Goal: Navigation & Orientation: Find specific page/section

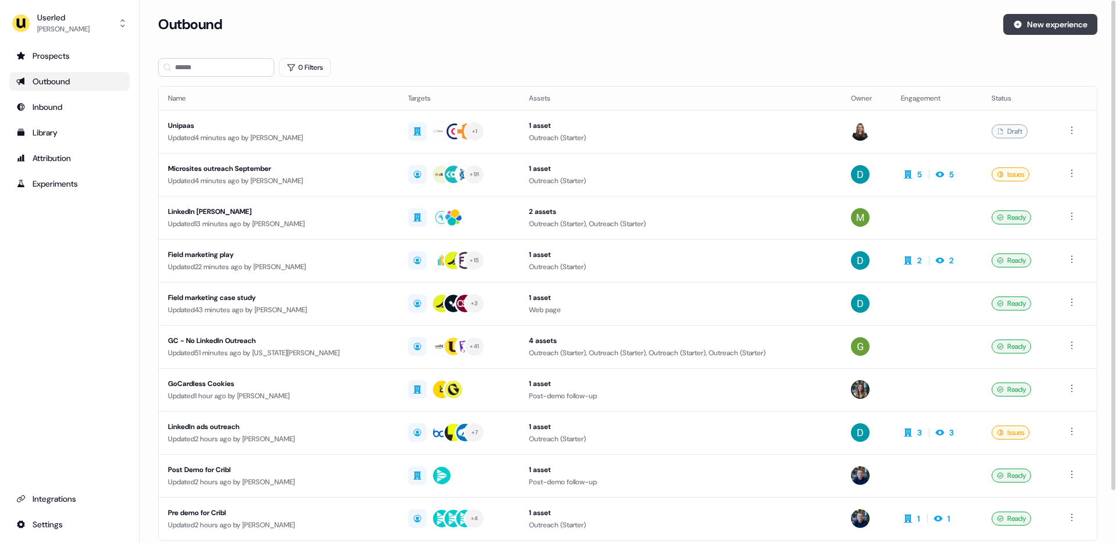
click at [1024, 26] on button "New experience" at bounding box center [1050, 24] width 94 height 21
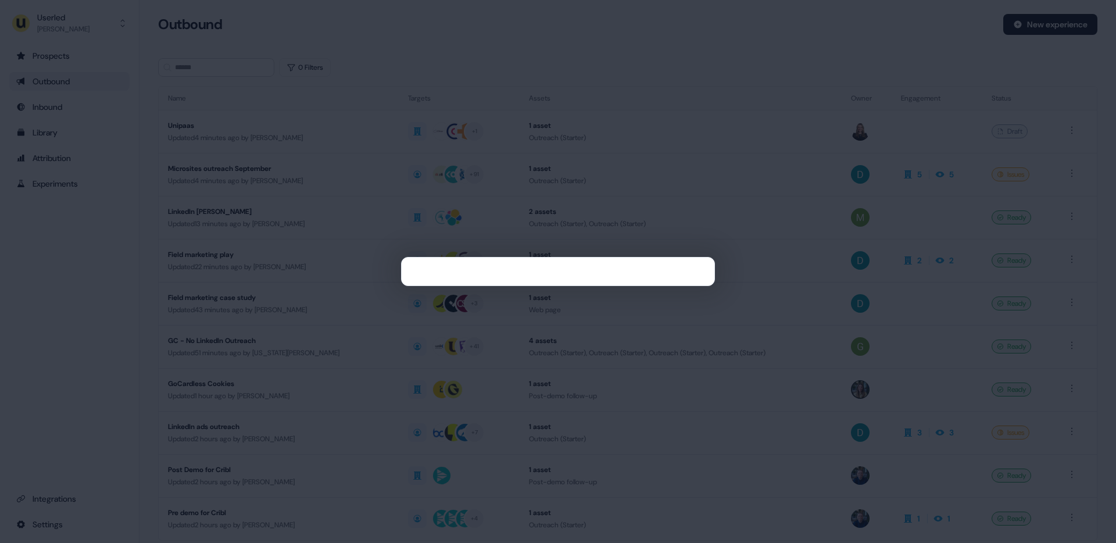
click at [450, 126] on div at bounding box center [558, 271] width 1116 height 543
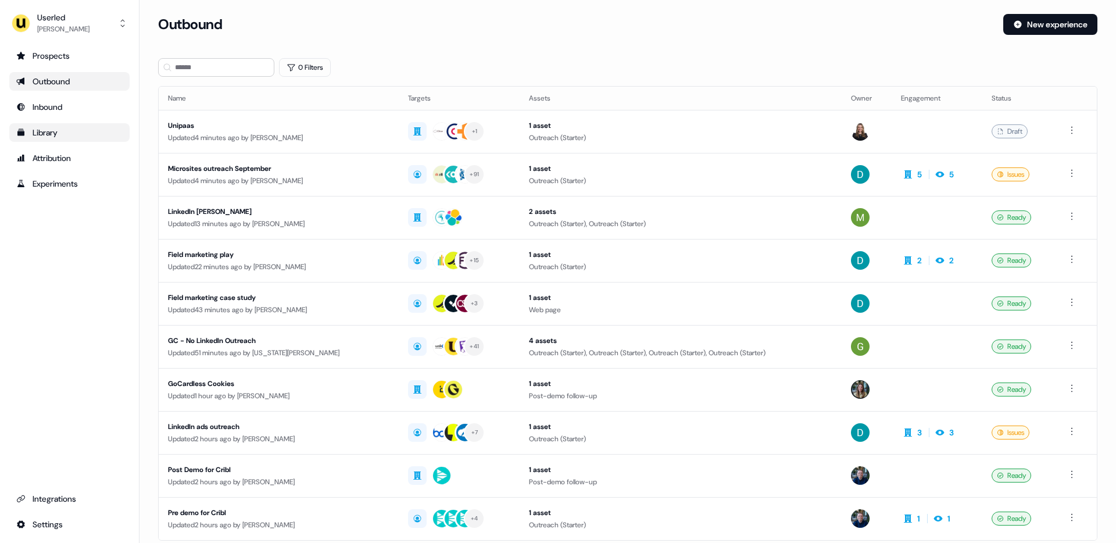
click at [88, 134] on div "Library" at bounding box center [69, 133] width 106 height 12
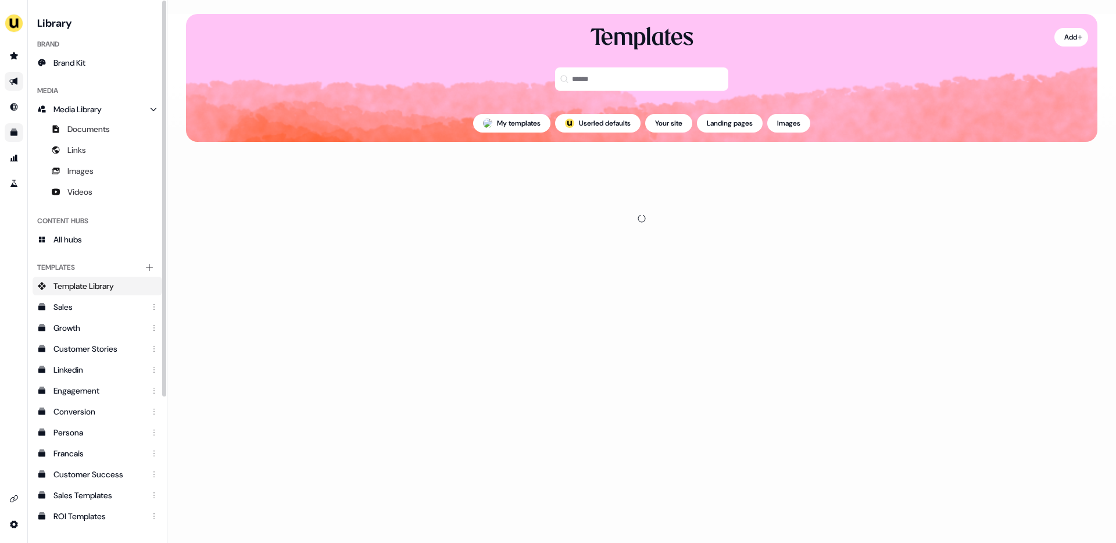
click at [13, 73] on link "Go to outbound experience" at bounding box center [14, 81] width 19 height 19
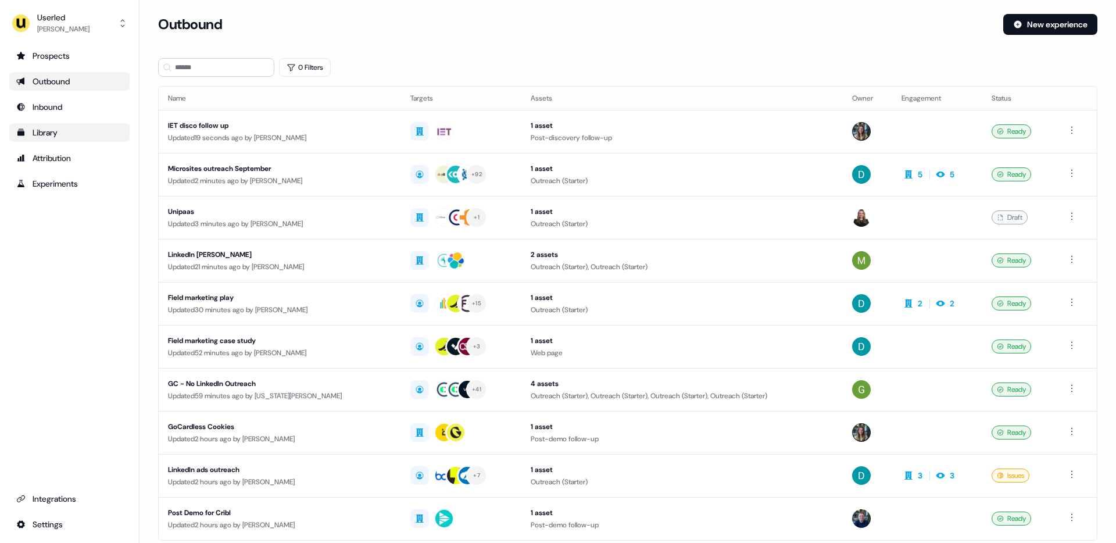
click at [60, 135] on div "Library" at bounding box center [69, 133] width 106 height 12
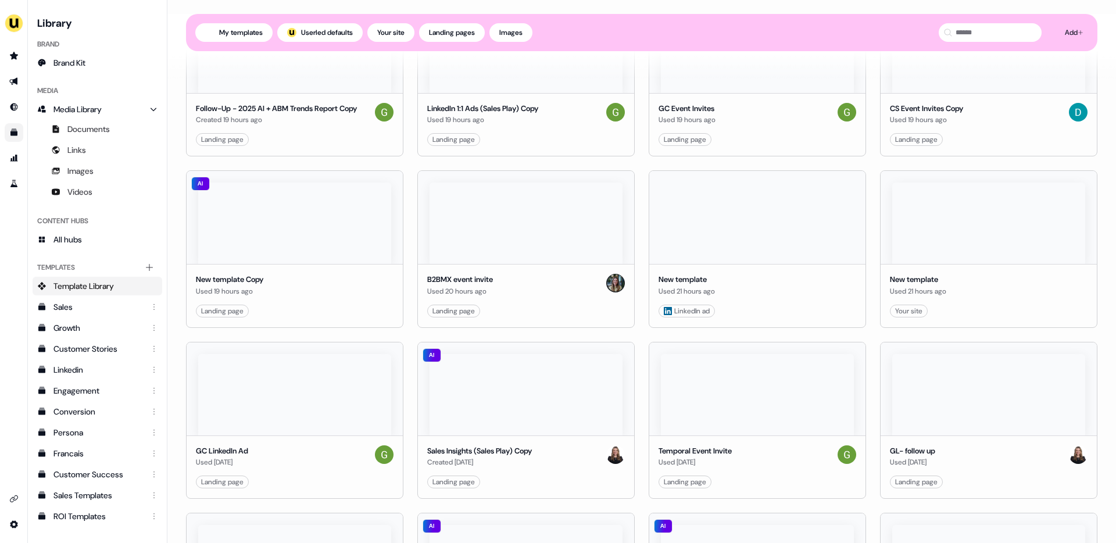
scroll to position [252, 0]
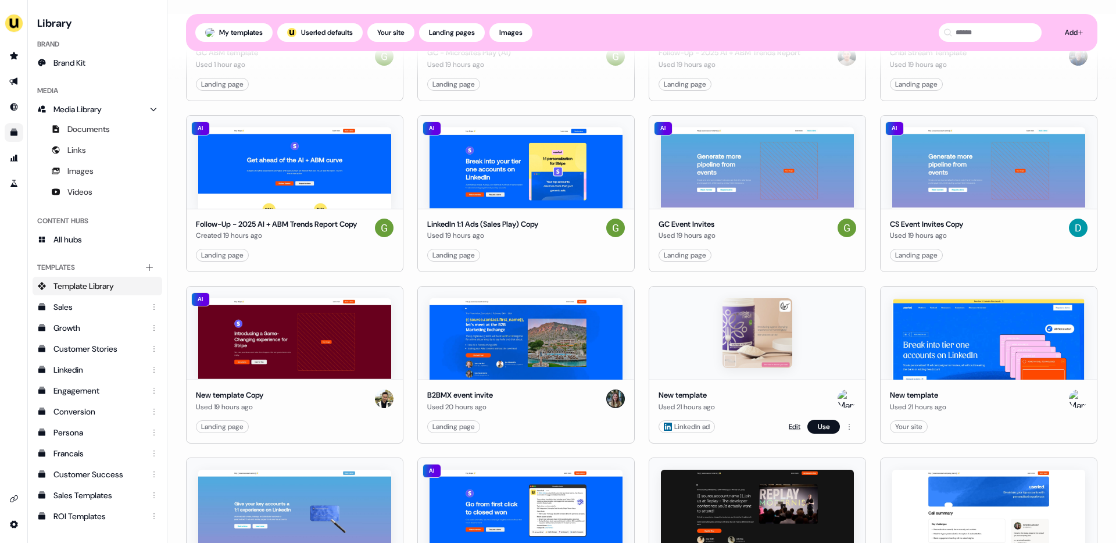
click at [789, 423] on link "Edit" at bounding box center [795, 427] width 12 height 12
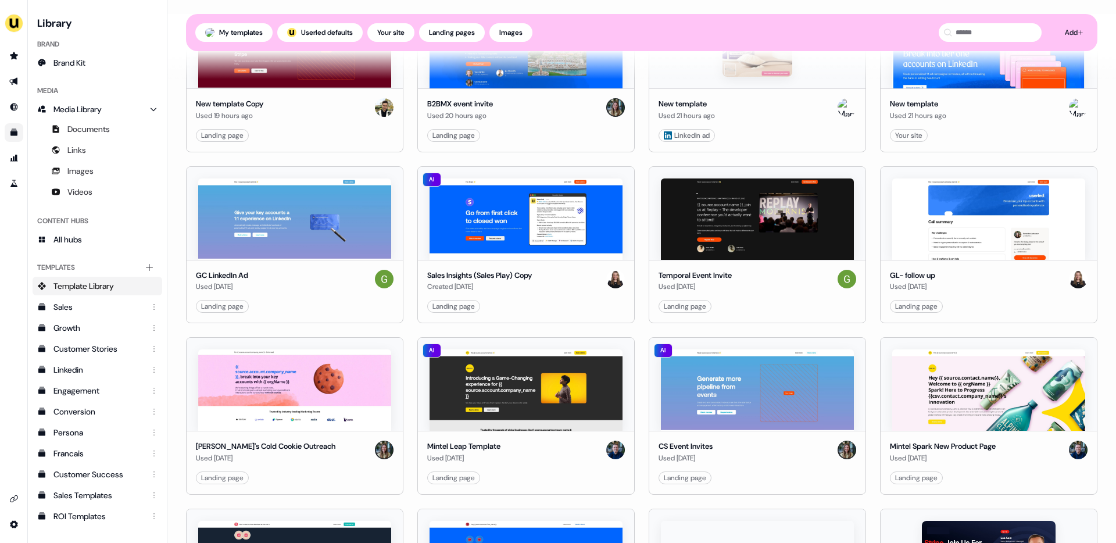
scroll to position [498, 0]
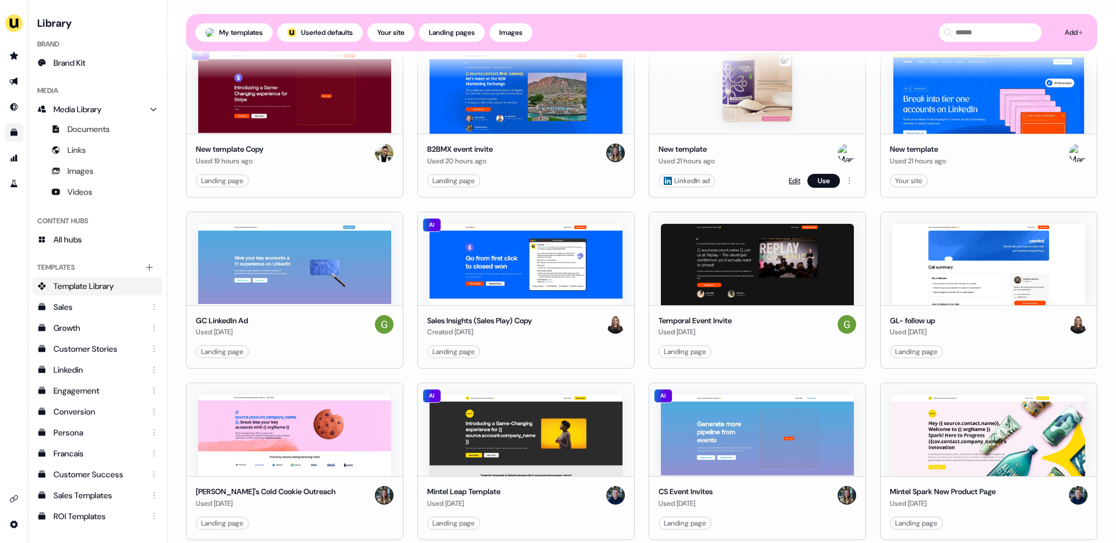
click at [793, 178] on link "Edit" at bounding box center [795, 181] width 12 height 12
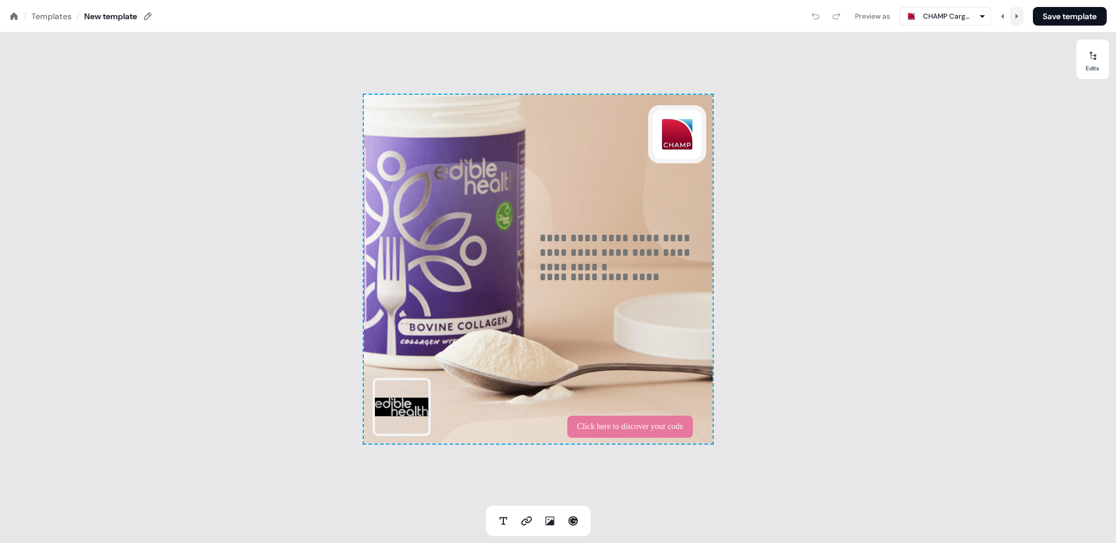
click at [1012, 19] on button at bounding box center [1017, 16] width 14 height 19
click at [1016, 16] on icon at bounding box center [1016, 16] width 7 height 7
click at [1016, 14] on icon at bounding box center [1017, 15] width 3 height 5
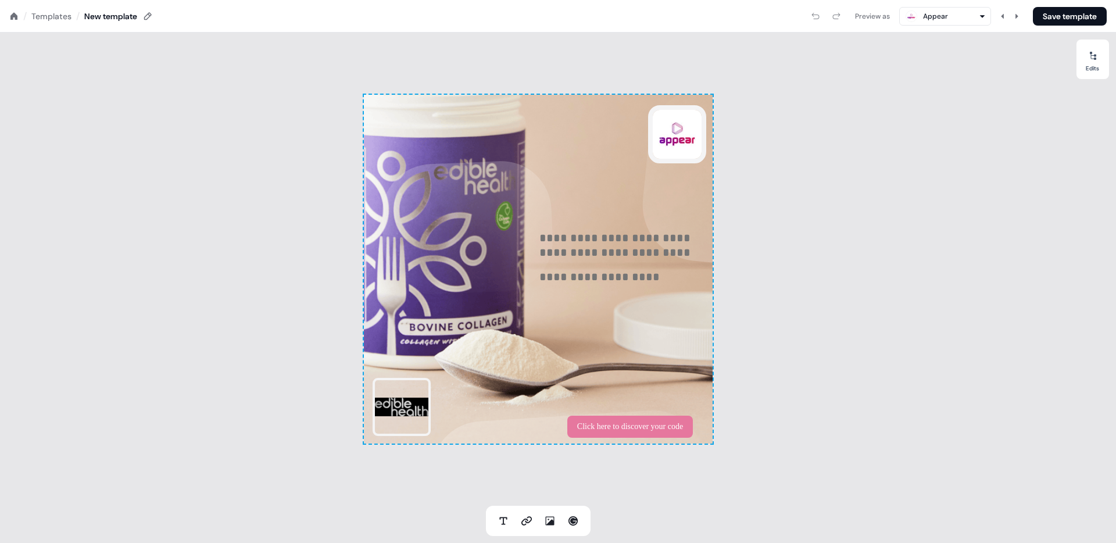
click at [59, 15] on div "Templates" at bounding box center [51, 16] width 40 height 12
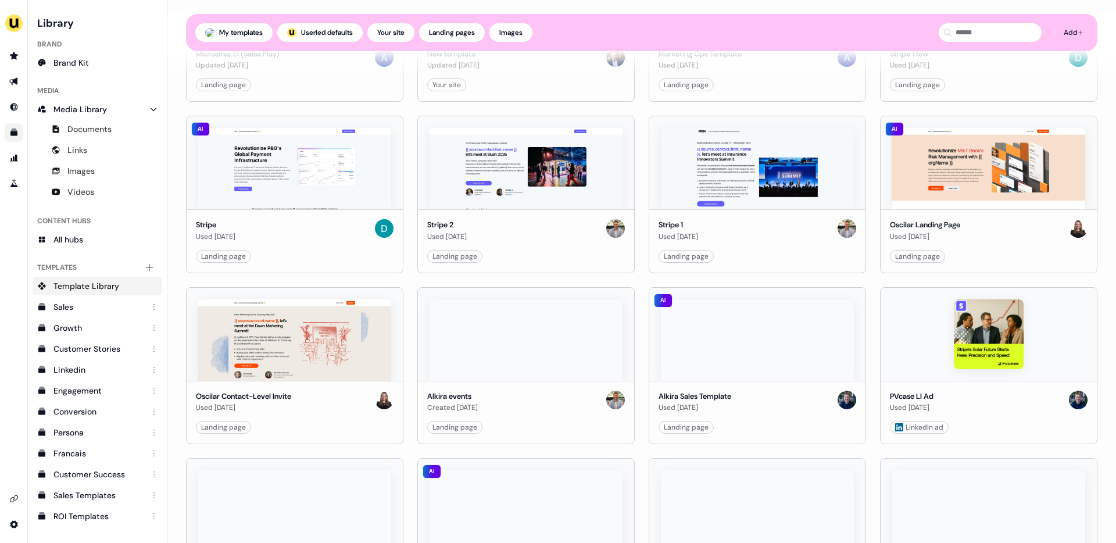
scroll to position [2998, 0]
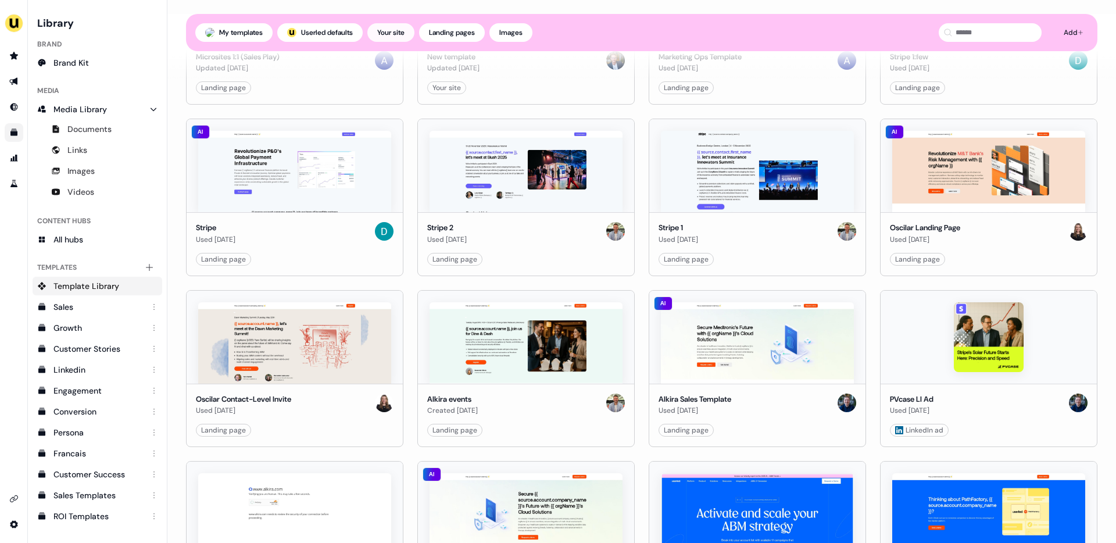
click at [414, 29] on button "Your site" at bounding box center [390, 32] width 47 height 19
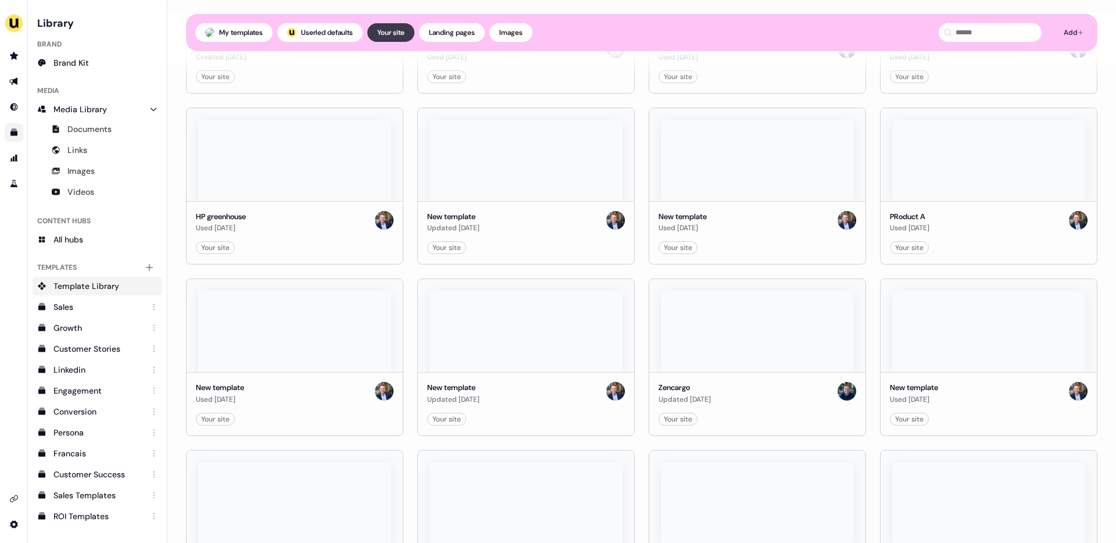
scroll to position [248, 0]
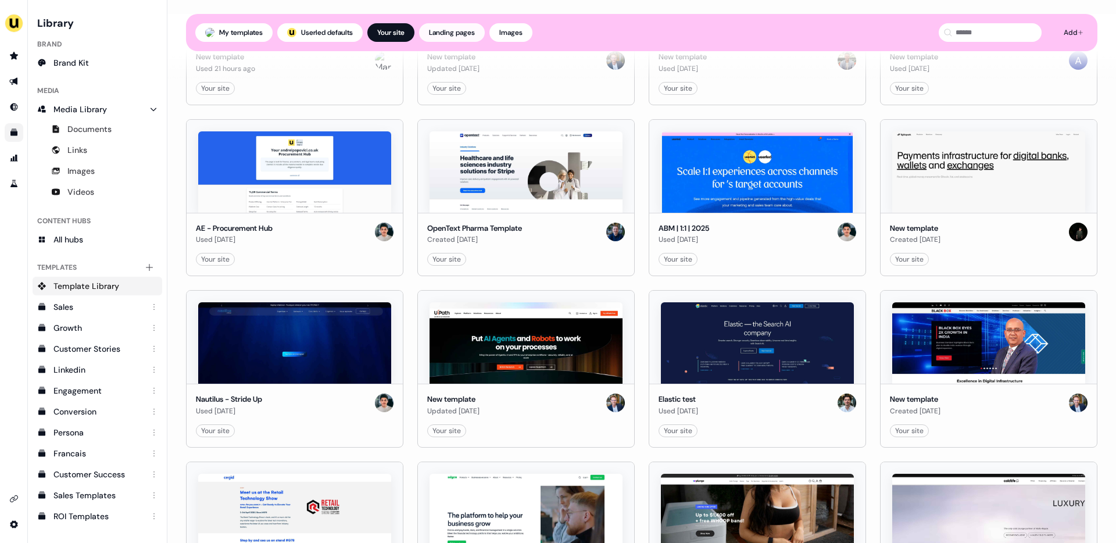
click at [457, 35] on button "Landing pages" at bounding box center [452, 32] width 66 height 19
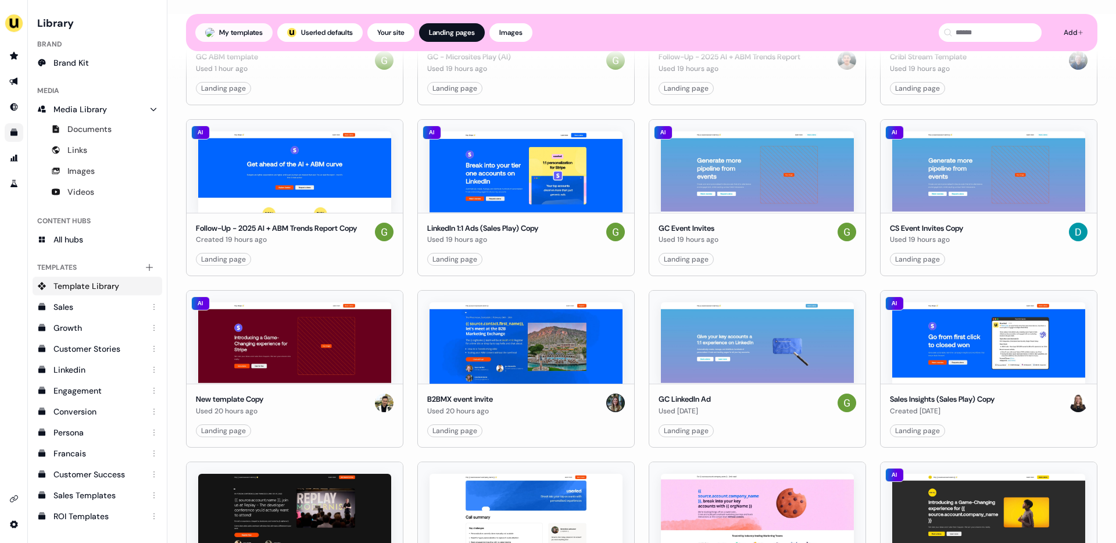
click at [269, 33] on button "My templates" at bounding box center [233, 32] width 77 height 19
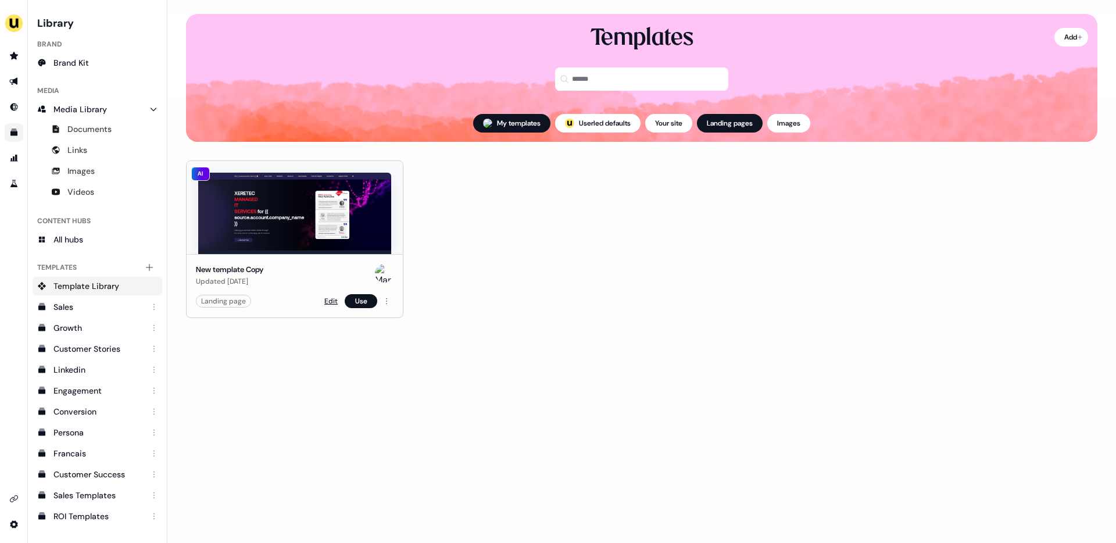
click at [331, 303] on link "Edit" at bounding box center [330, 301] width 13 height 12
click at [331, 301] on link "Edit" at bounding box center [330, 301] width 13 height 12
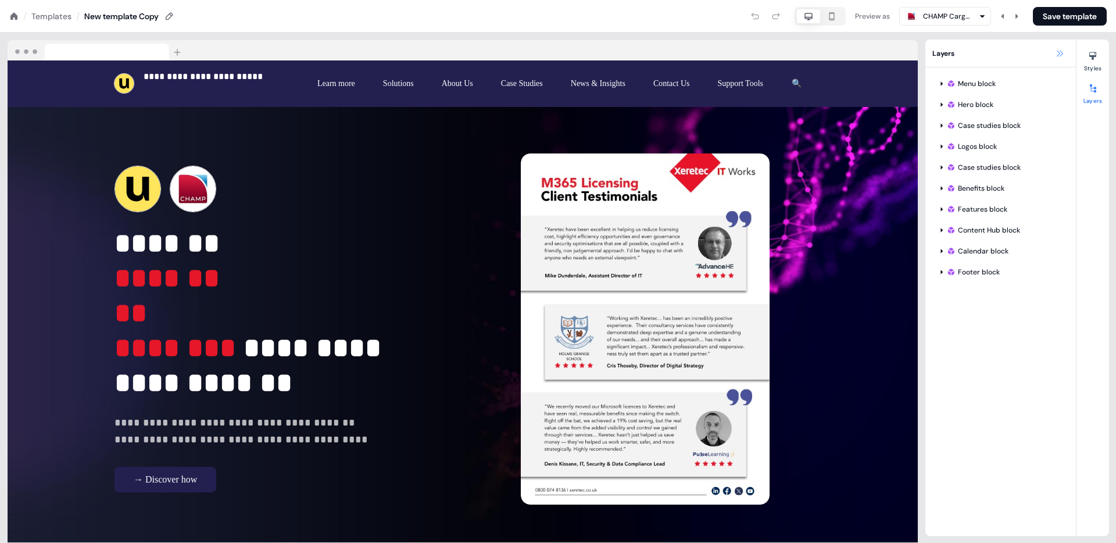
click at [1053, 56] on button at bounding box center [1060, 54] width 14 height 14
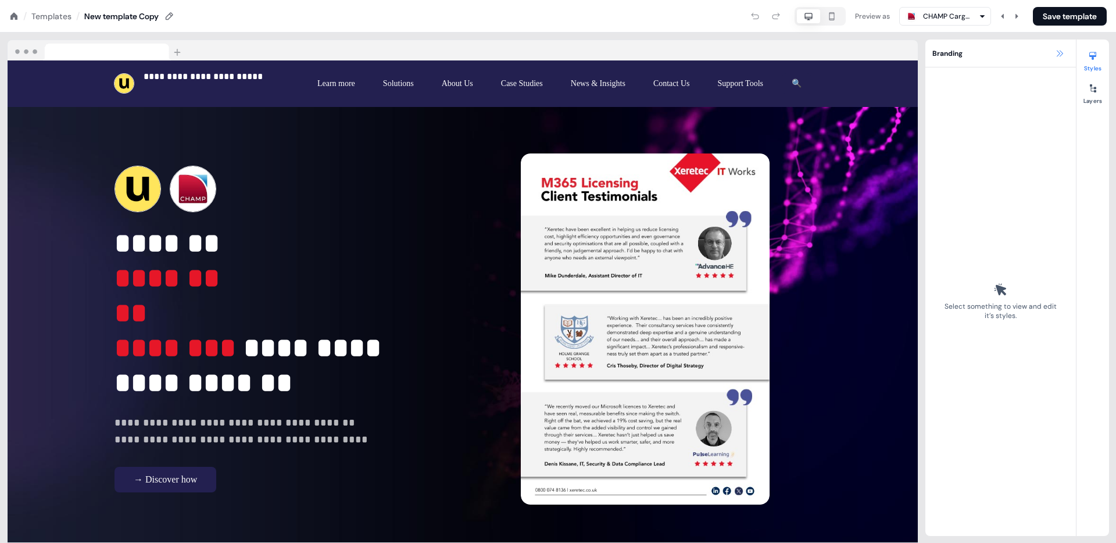
click at [1063, 48] on button at bounding box center [1060, 54] width 14 height 14
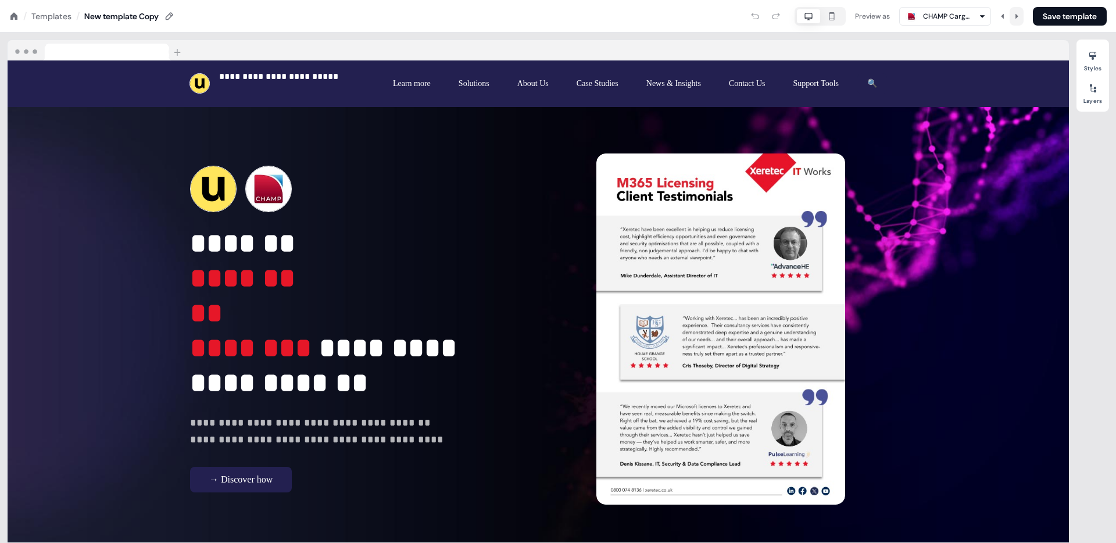
click at [1019, 15] on button at bounding box center [1017, 16] width 14 height 19
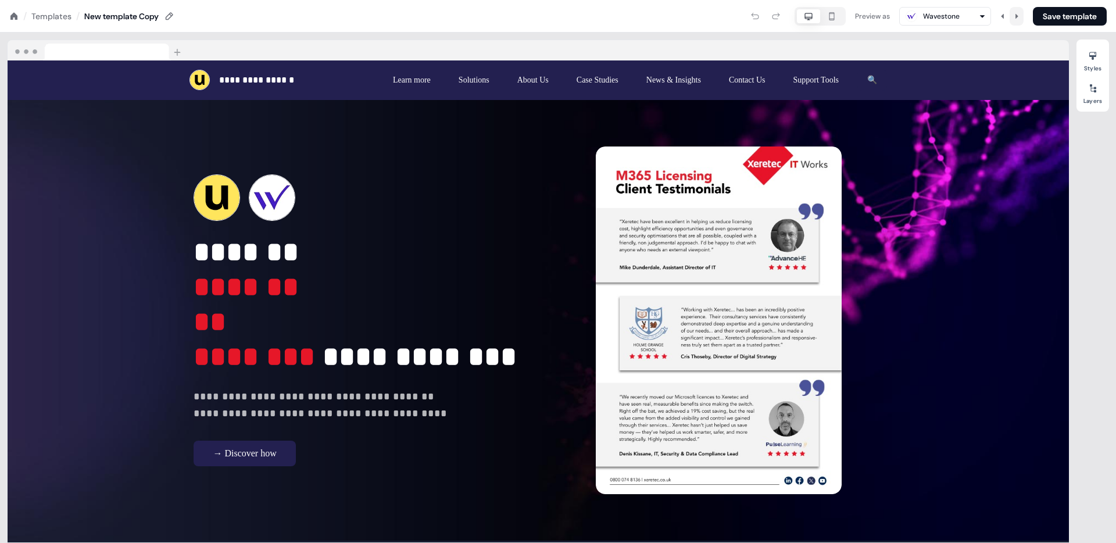
click at [1014, 17] on icon at bounding box center [1016, 16] width 7 height 7
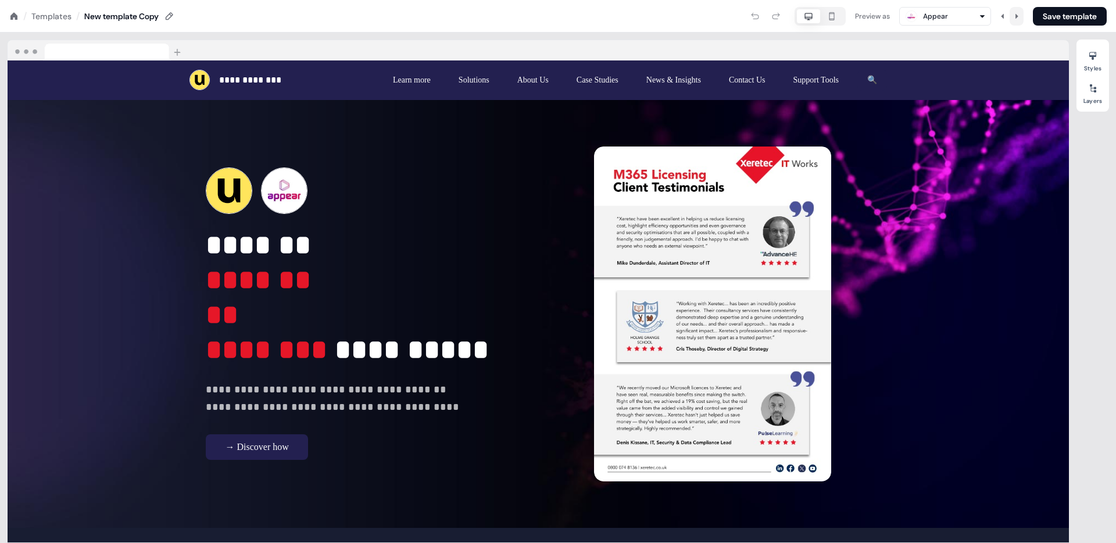
click at [1014, 17] on icon at bounding box center [1016, 16] width 7 height 7
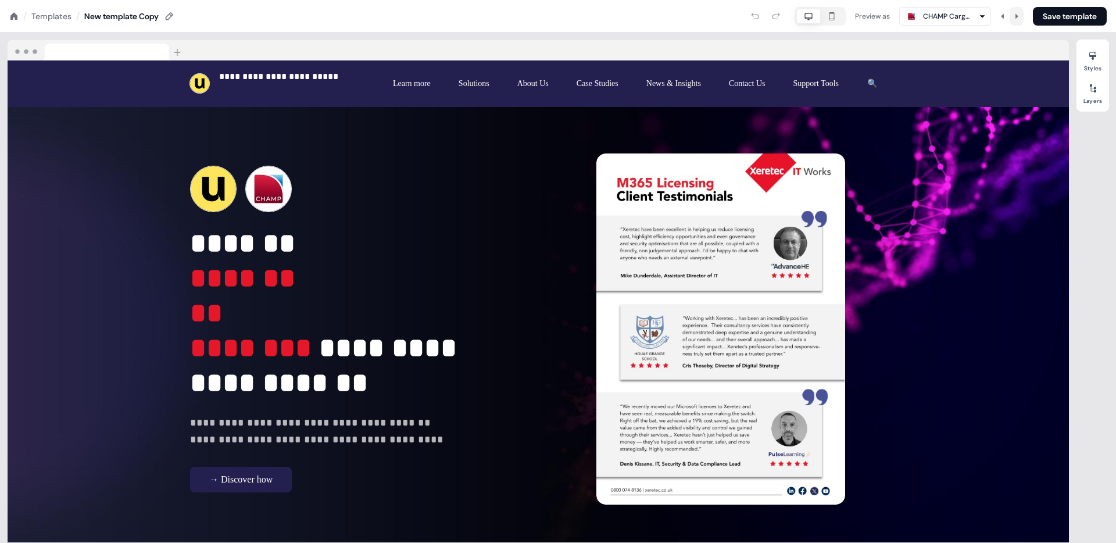
click at [1014, 17] on icon at bounding box center [1016, 16] width 7 height 7
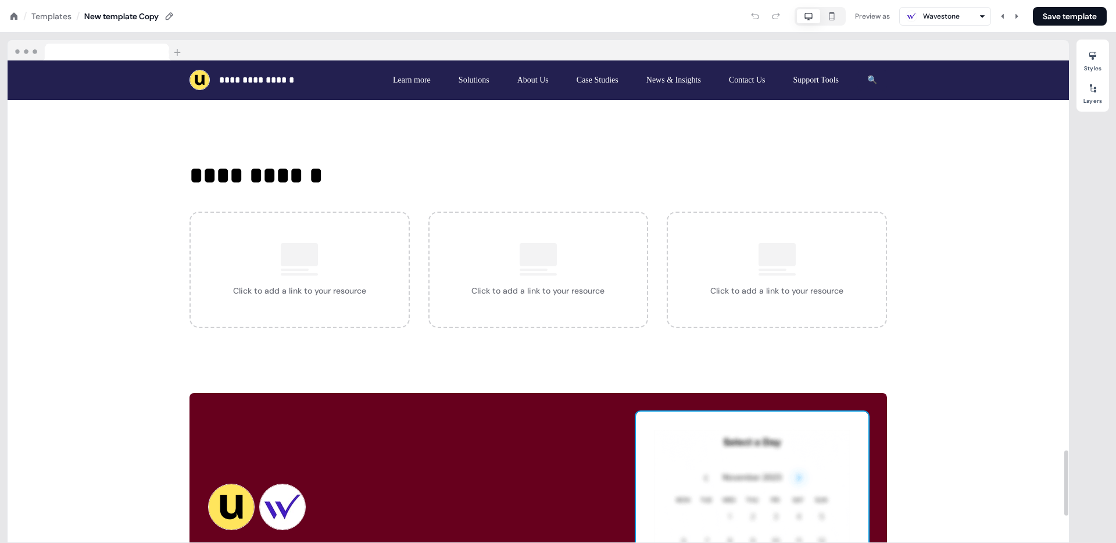
scroll to position [2525, 0]
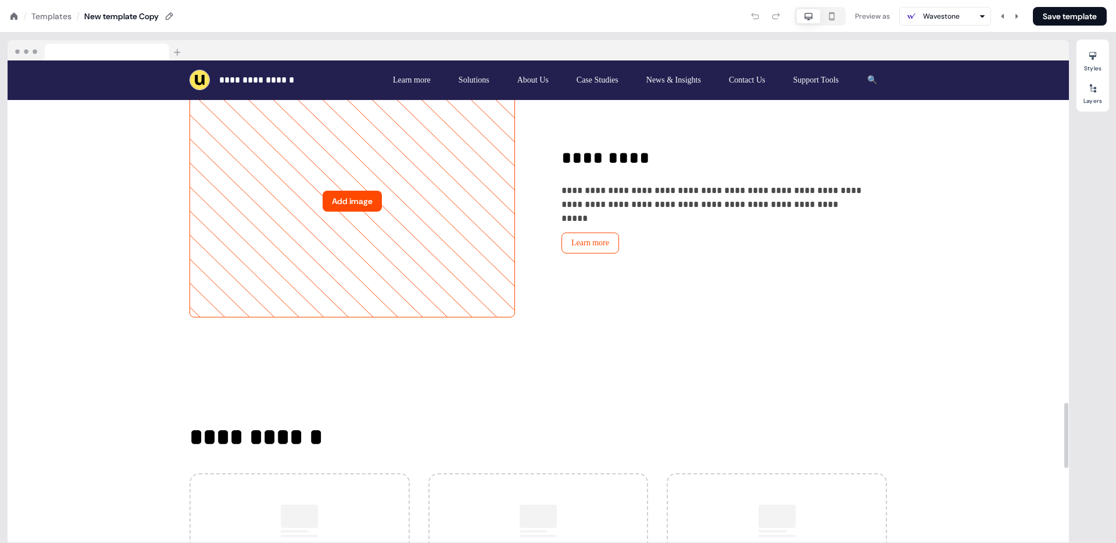
click at [12, 21] on div "/ Templates /" at bounding box center [44, 16] width 70 height 13
click at [13, 14] on icon at bounding box center [13, 15] width 7 height 7
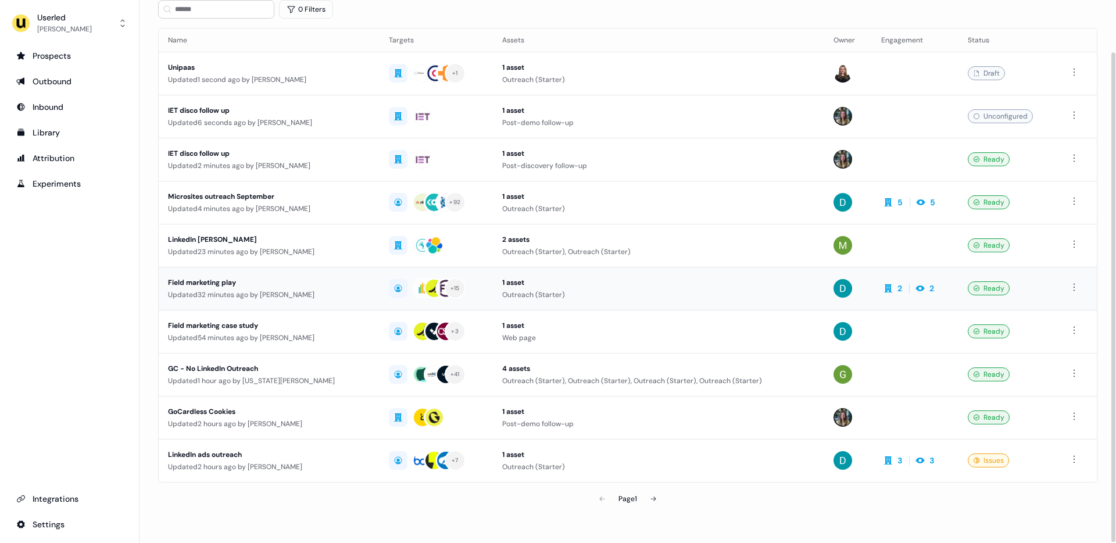
scroll to position [58, 0]
click at [216, 416] on div "GoCardless Cookies" at bounding box center [269, 412] width 202 height 12
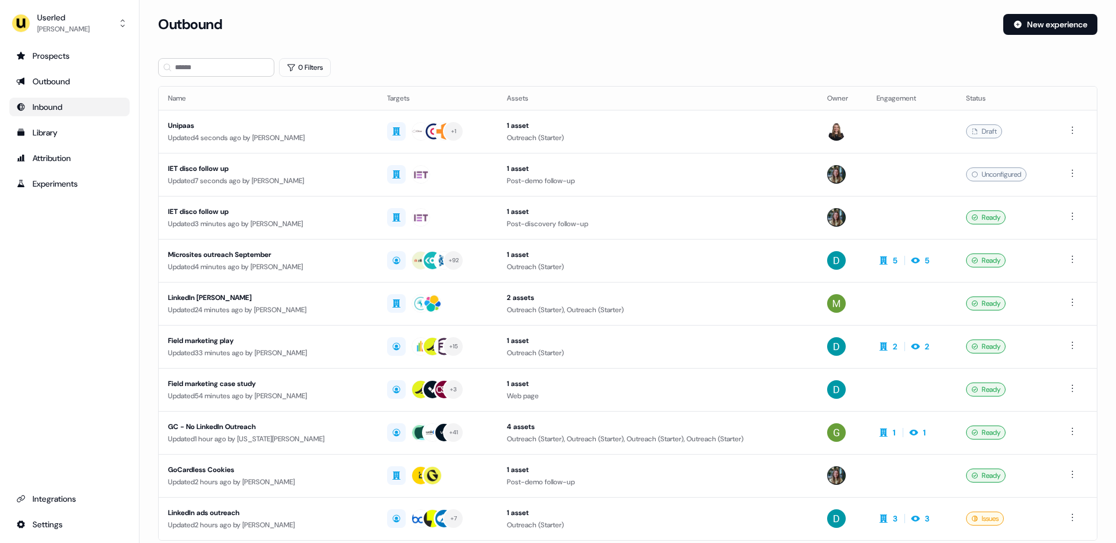
click at [49, 103] on div "Inbound" at bounding box center [69, 107] width 106 height 12
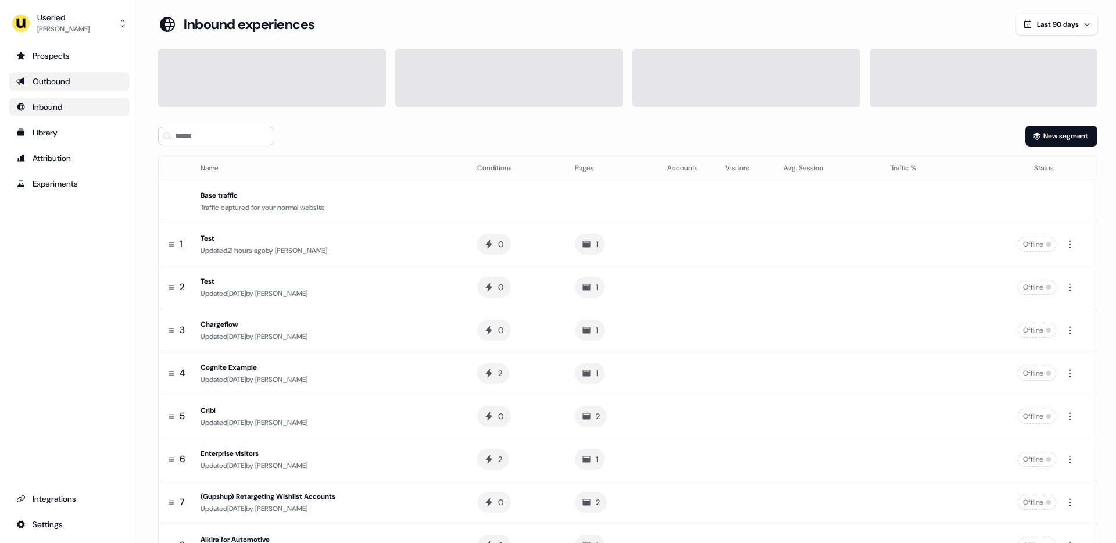
click at [49, 81] on div "Outbound" at bounding box center [69, 82] width 106 height 12
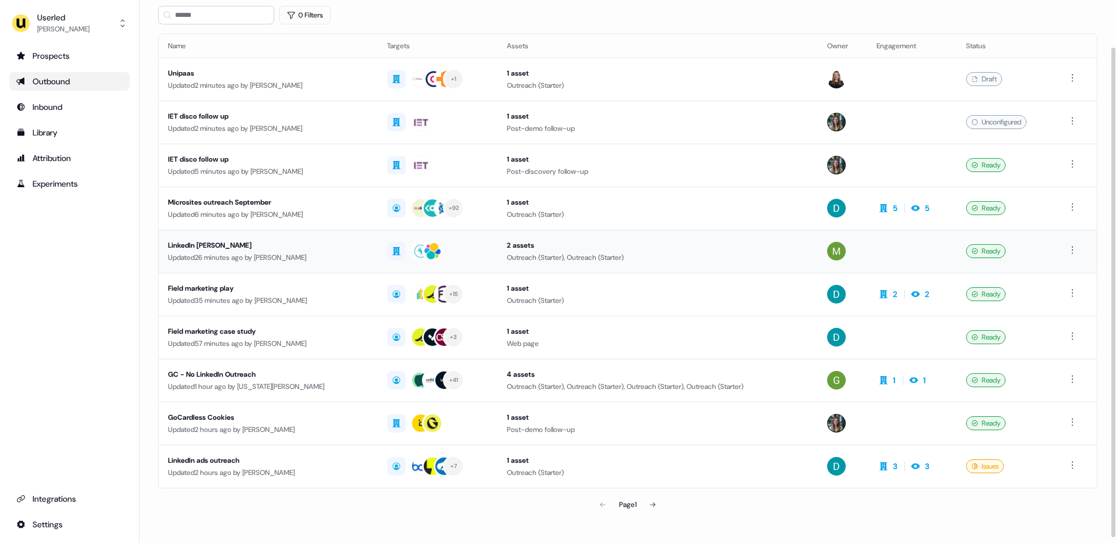
scroll to position [58, 0]
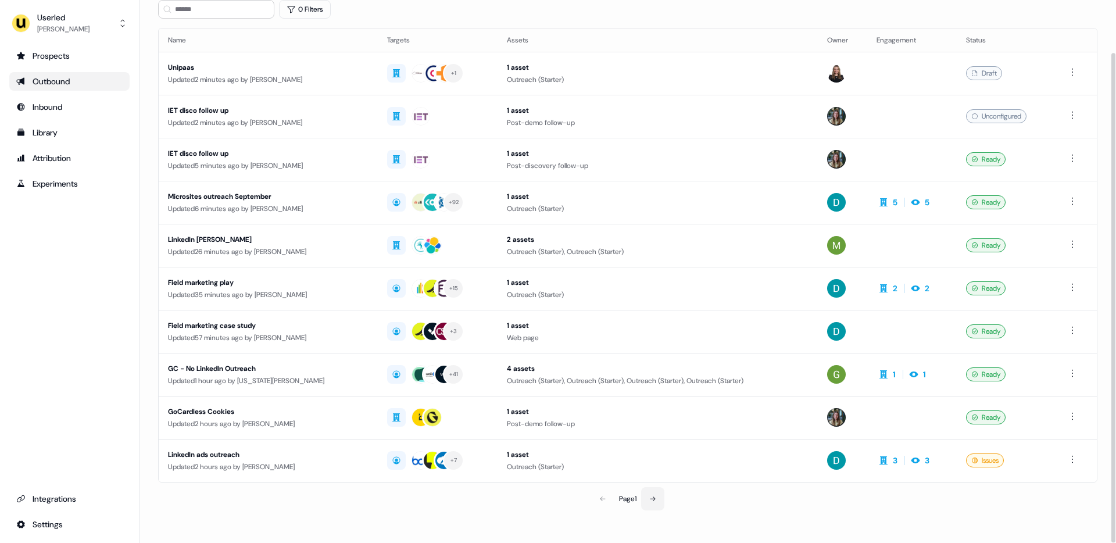
click at [652, 500] on icon at bounding box center [652, 498] width 7 height 7
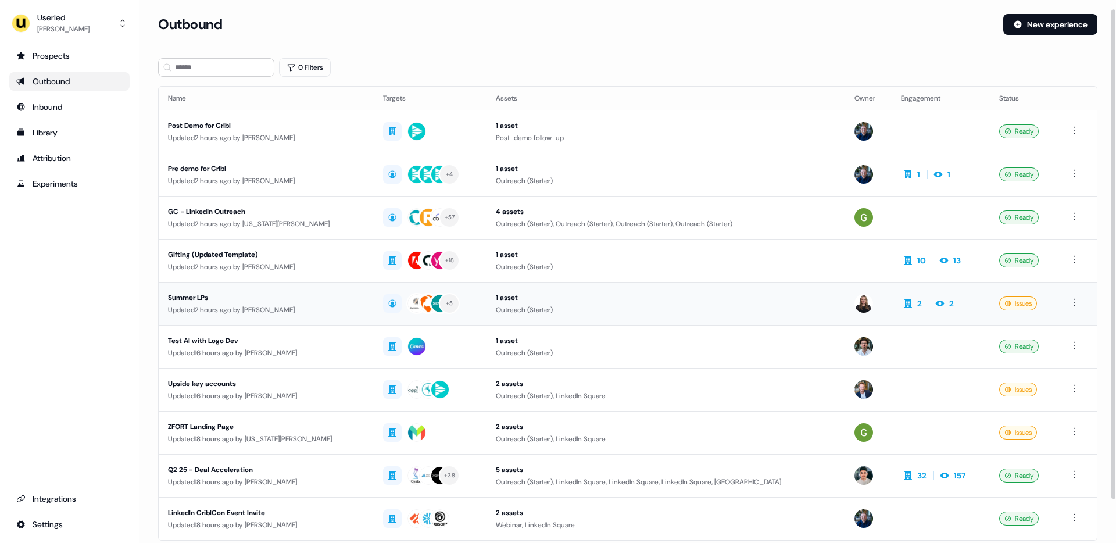
scroll to position [58, 0]
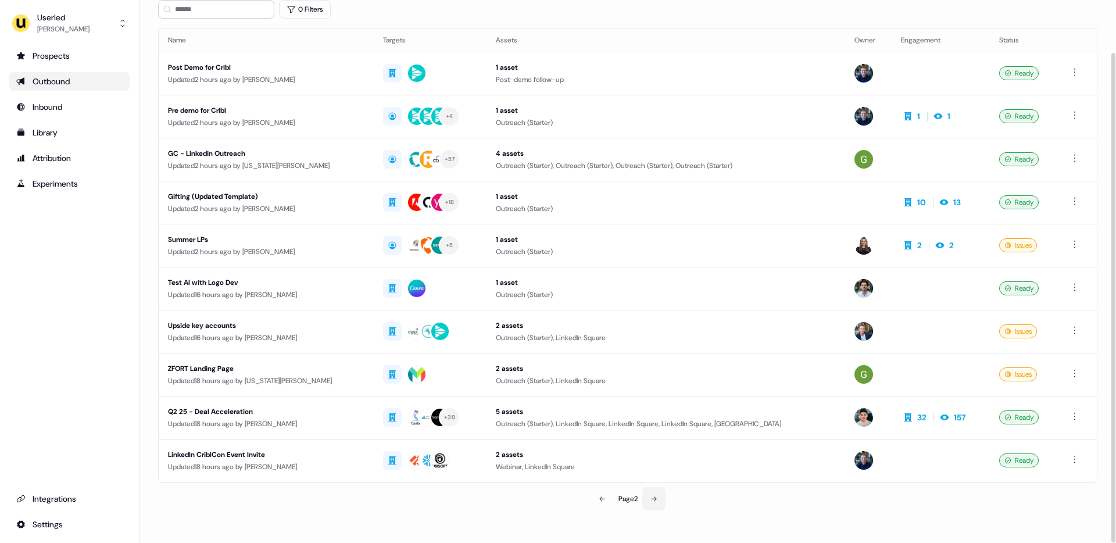
click at [649, 502] on button at bounding box center [653, 498] width 23 height 23
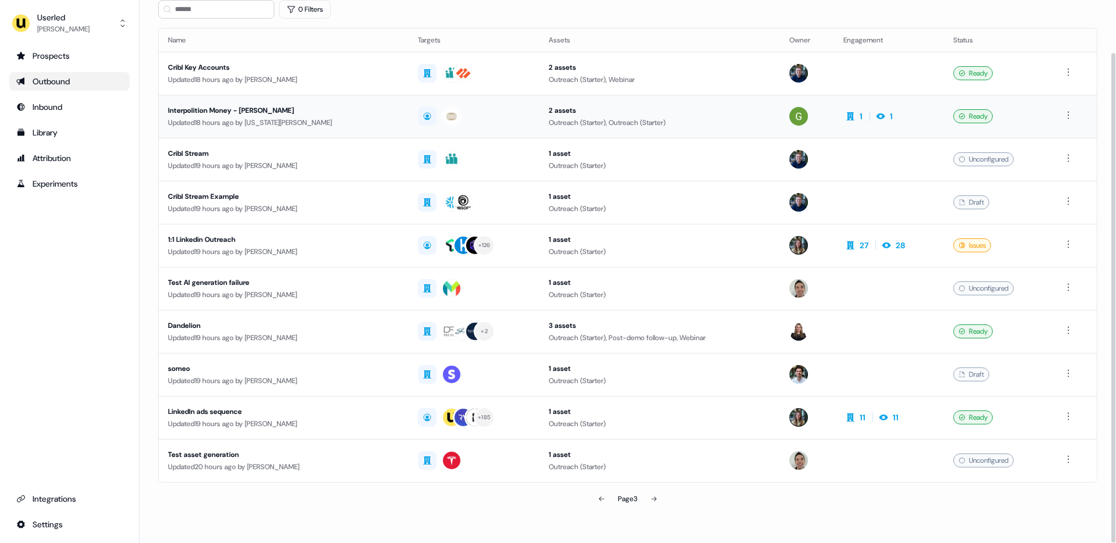
click at [268, 120] on div "Updated 18 hours ago by [US_STATE][PERSON_NAME]" at bounding box center [283, 123] width 231 height 12
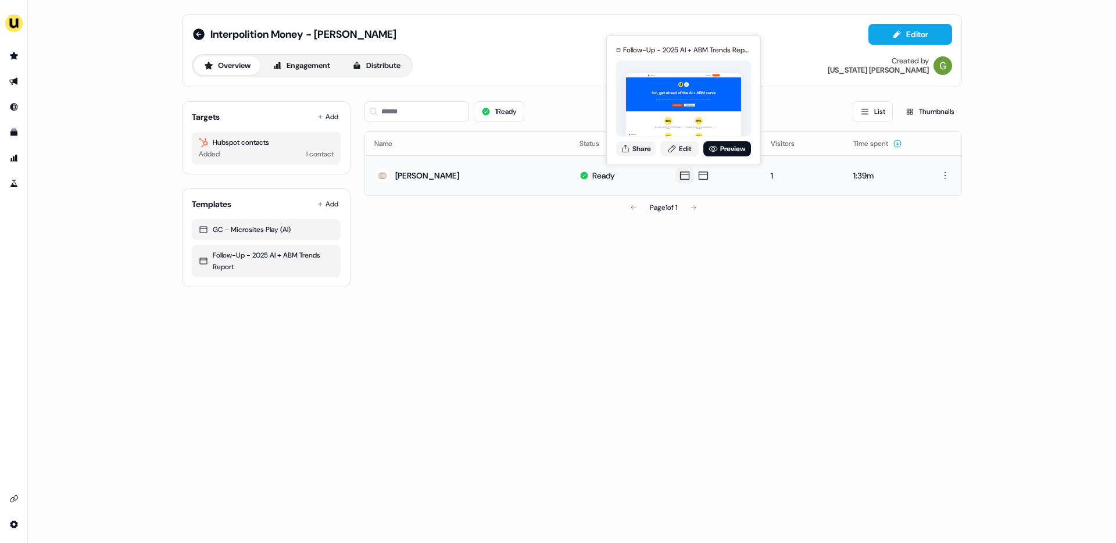
click at [680, 174] on icon at bounding box center [685, 176] width 14 height 12
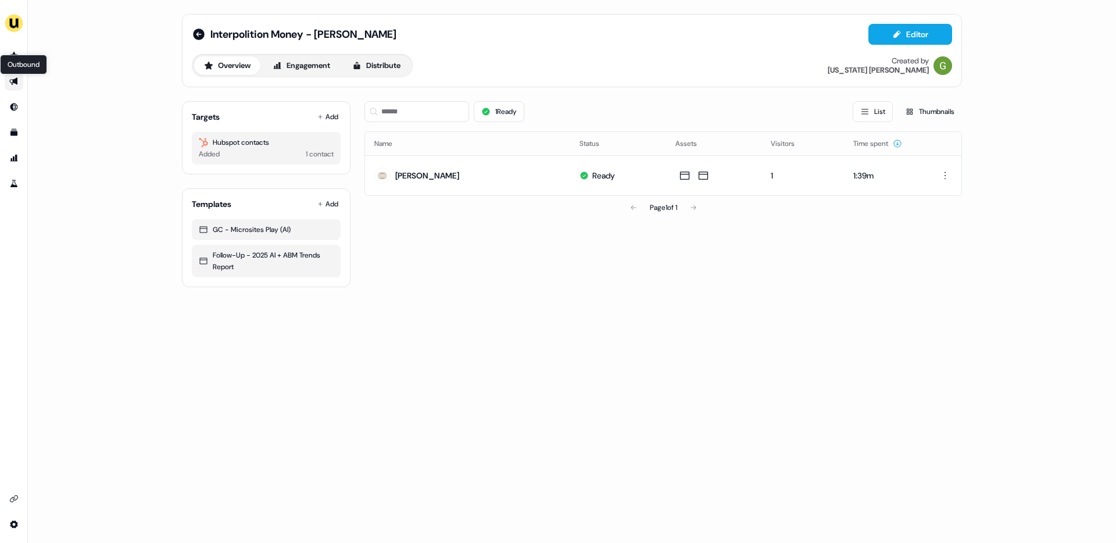
click at [16, 83] on icon "Go to outbound experience" at bounding box center [13, 82] width 8 height 8
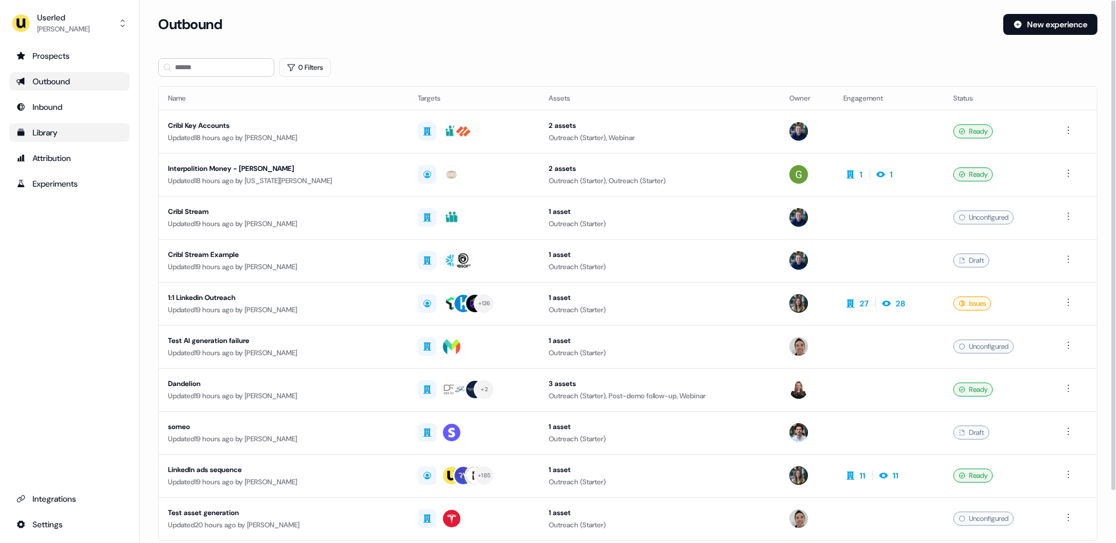
click at [69, 135] on div "Library" at bounding box center [69, 133] width 106 height 12
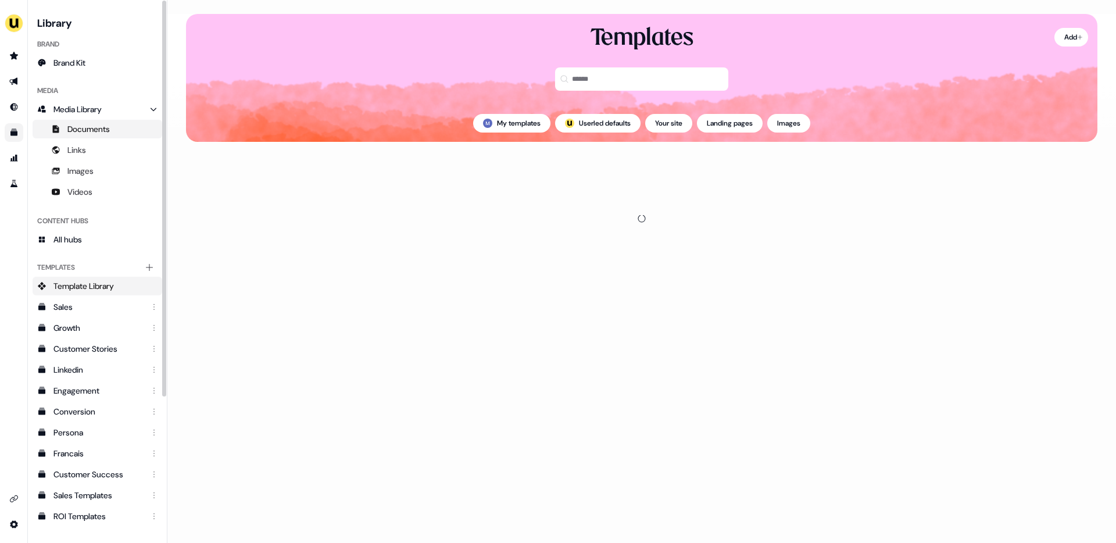
click at [93, 125] on span "Documents" at bounding box center [88, 129] width 42 height 12
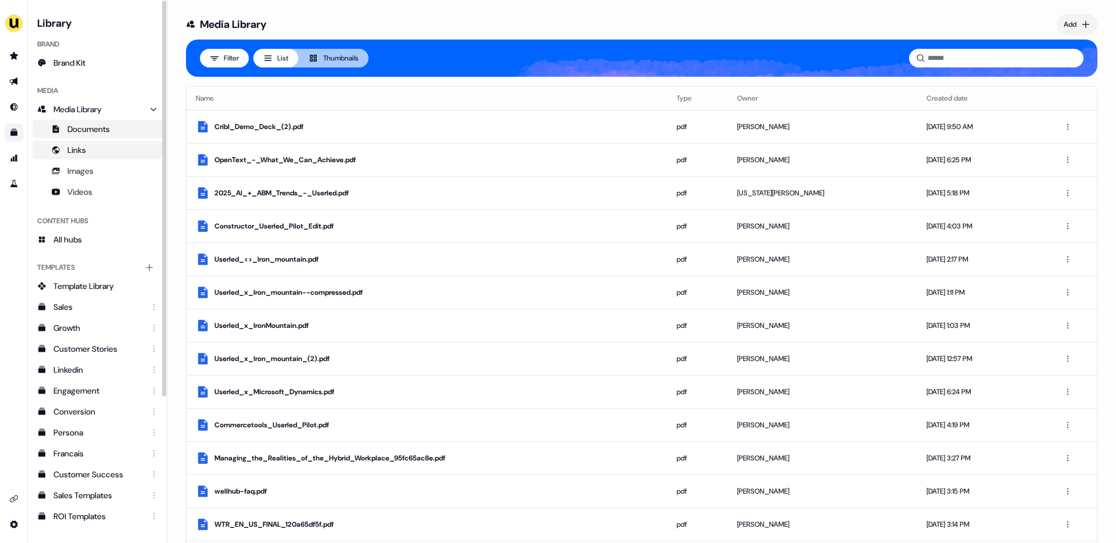
click at [87, 148] on link "Links" at bounding box center [98, 150] width 130 height 19
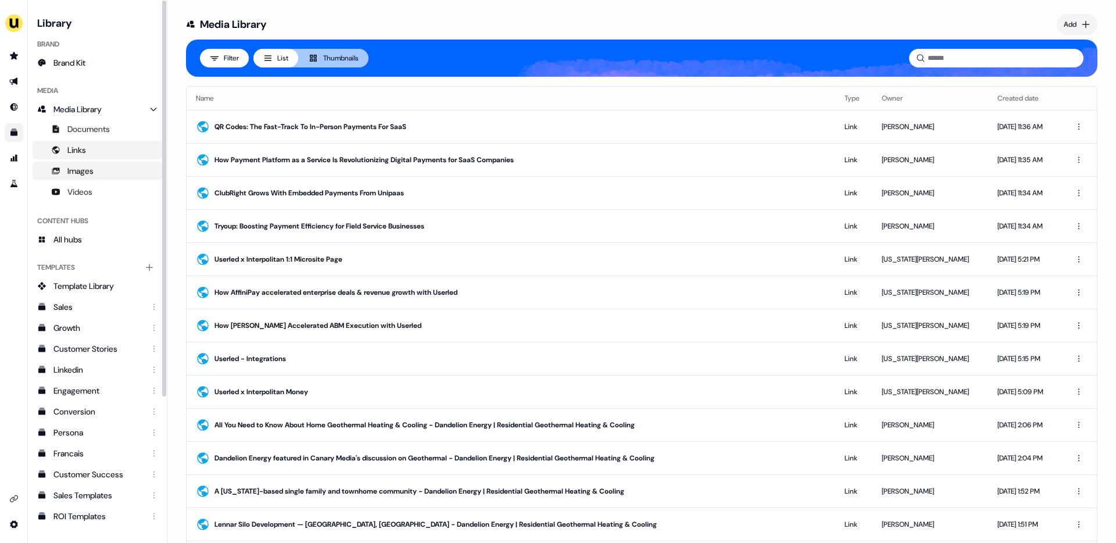
click at [81, 169] on span "Images" at bounding box center [80, 171] width 26 height 12
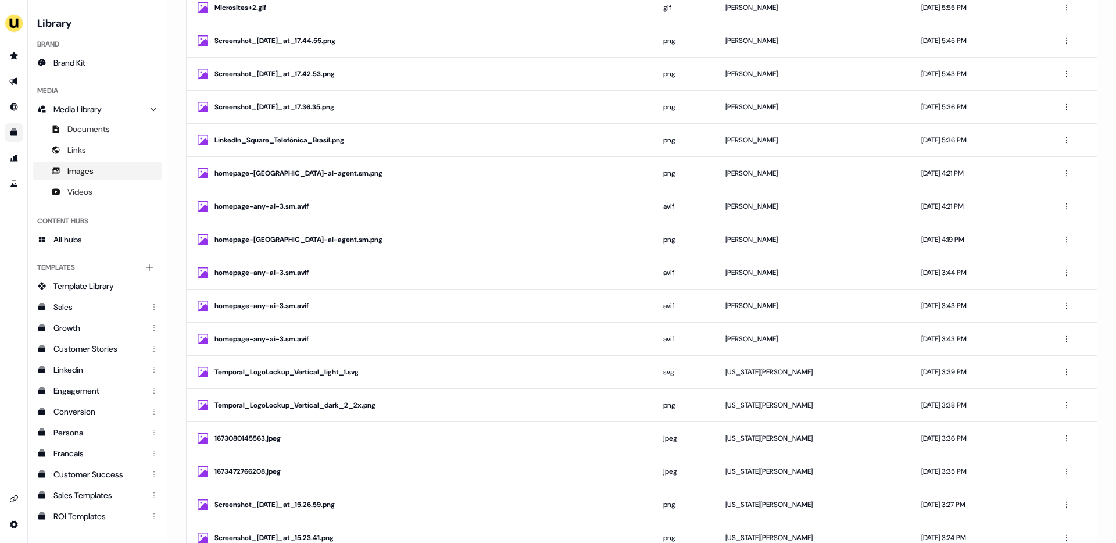
scroll to position [2164, 0]
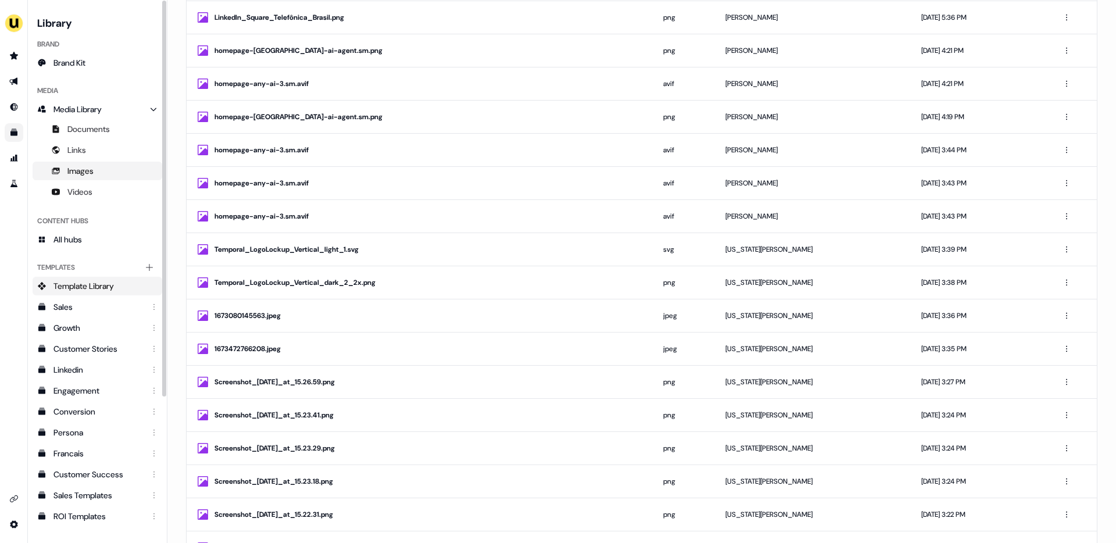
click at [100, 283] on span "Template Library" at bounding box center [83, 286] width 60 height 12
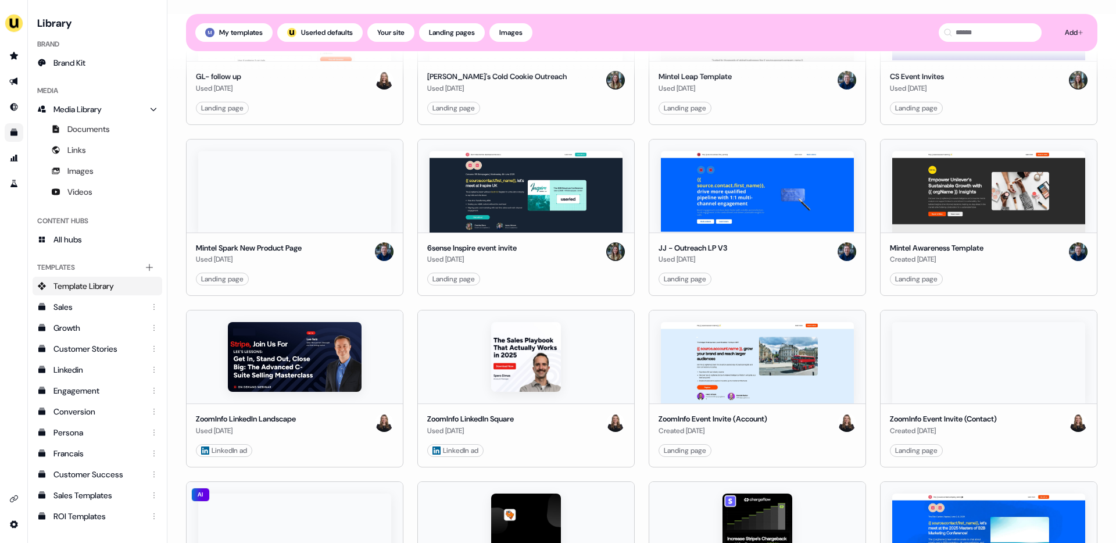
scroll to position [1030, 0]
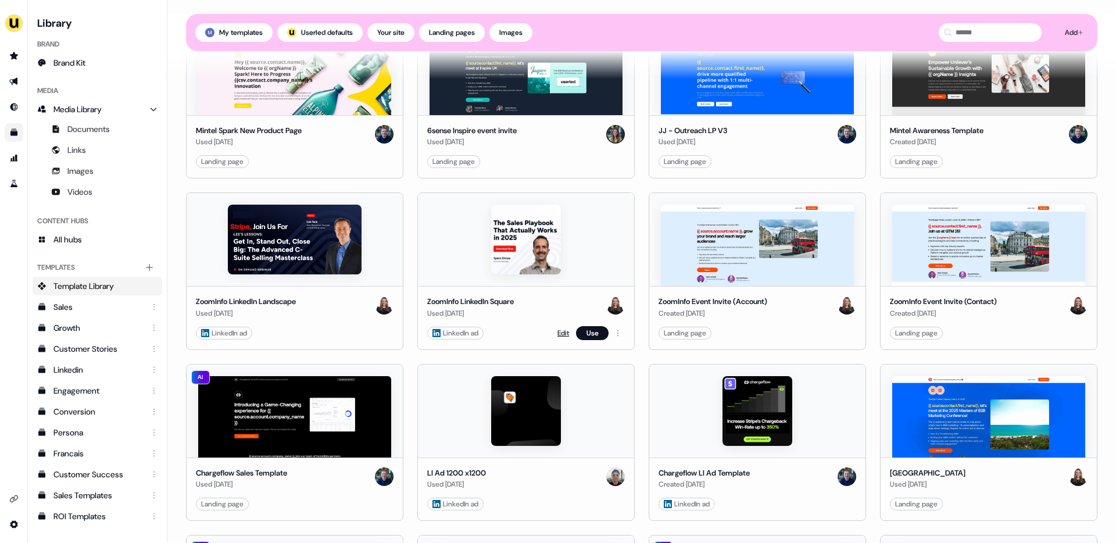
click at [564, 335] on link "Edit" at bounding box center [563, 333] width 12 height 12
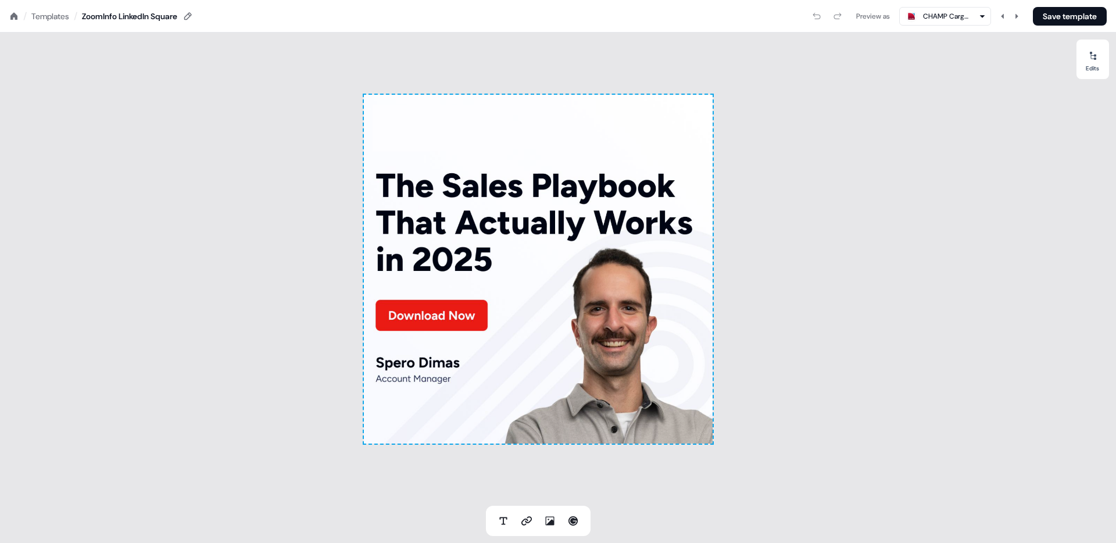
click at [13, 12] on icon at bounding box center [13, 15] width 7 height 7
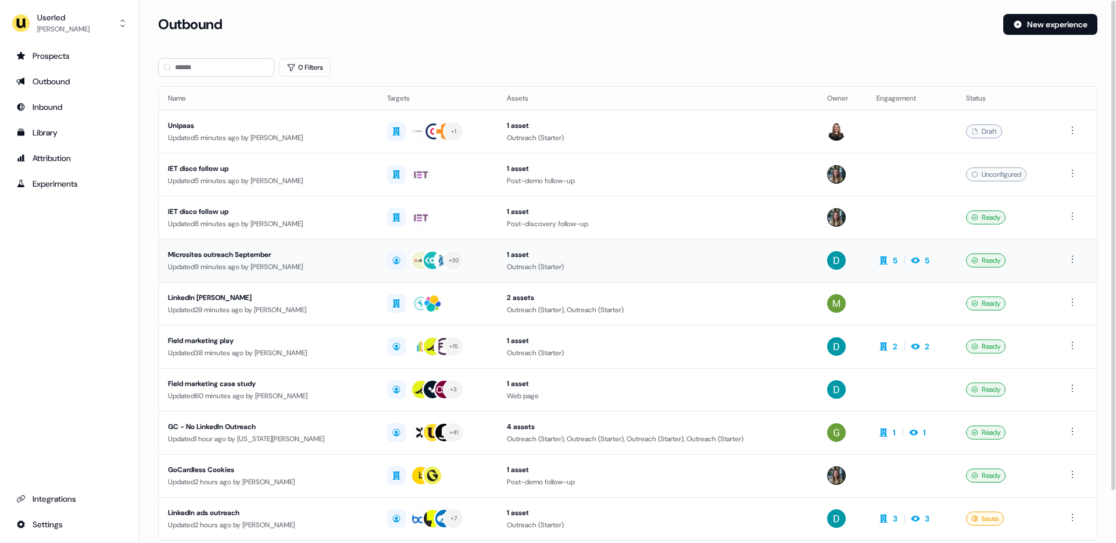
scroll to position [58, 0]
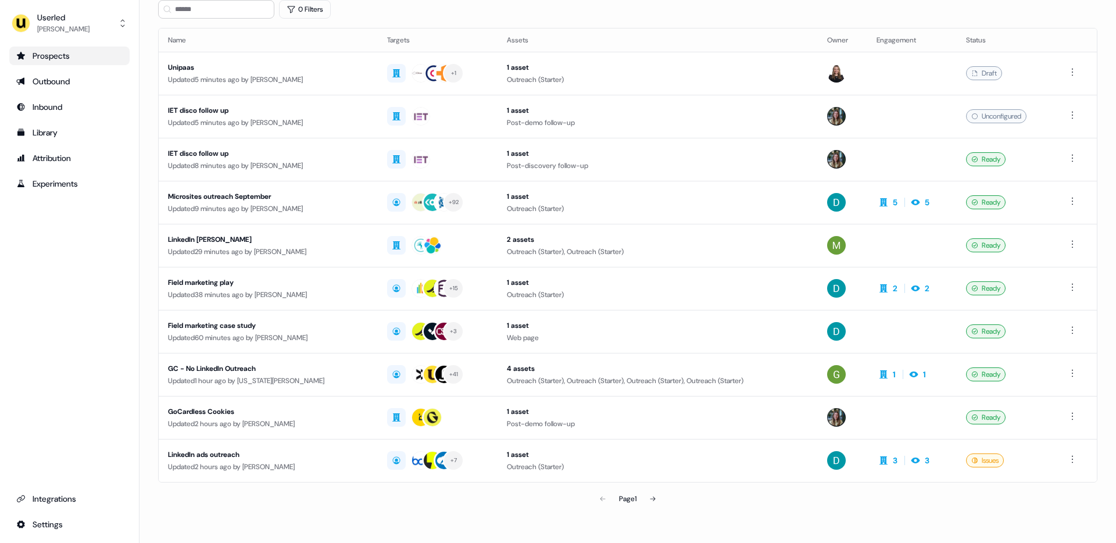
click at [60, 54] on div "Prospects" at bounding box center [69, 56] width 106 height 12
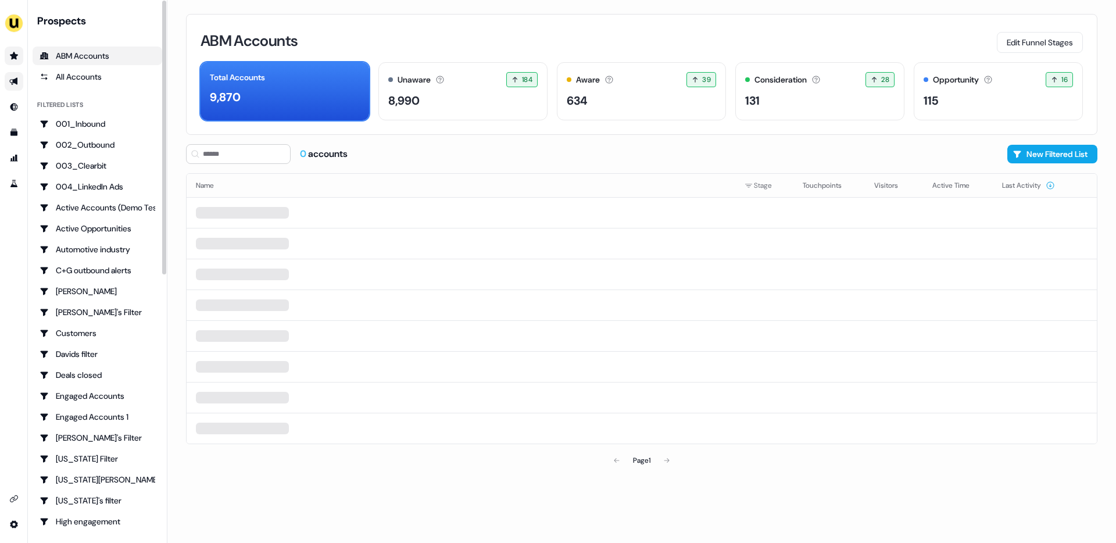
click at [20, 77] on link "Go to outbound experience" at bounding box center [14, 81] width 19 height 19
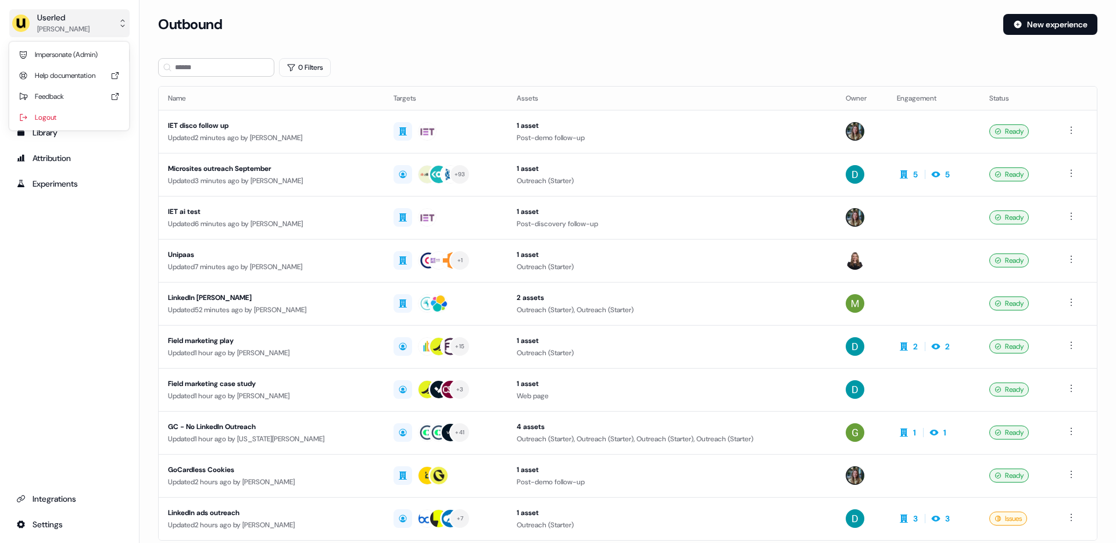
click at [103, 31] on button "Userled [PERSON_NAME]" at bounding box center [69, 23] width 120 height 28
click at [84, 213] on div "Userled [PERSON_NAME] Impersonate (Admin) Help documentation Feedback Logout Pr…" at bounding box center [70, 271] width 140 height 543
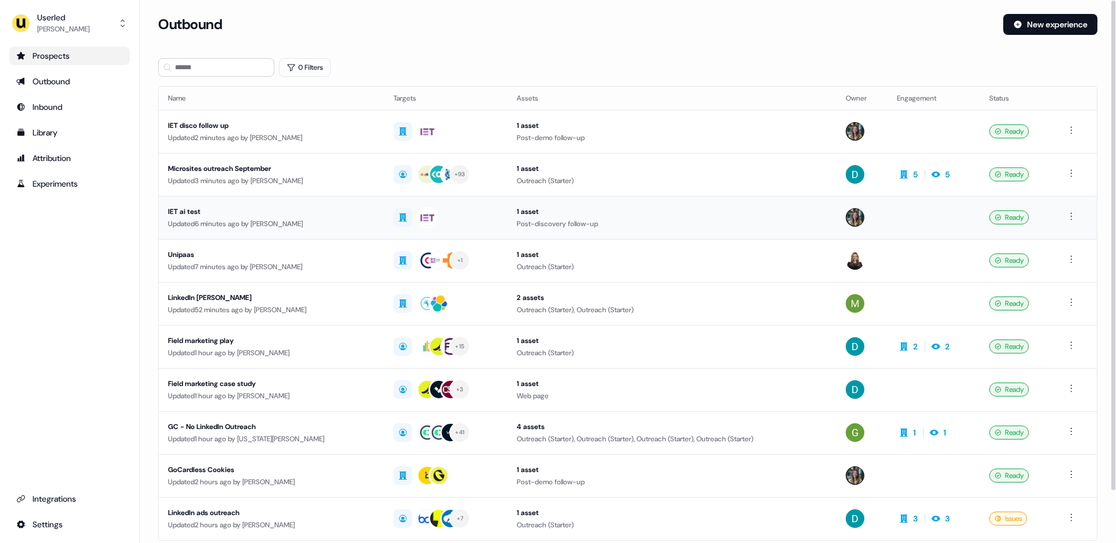
scroll to position [58, 0]
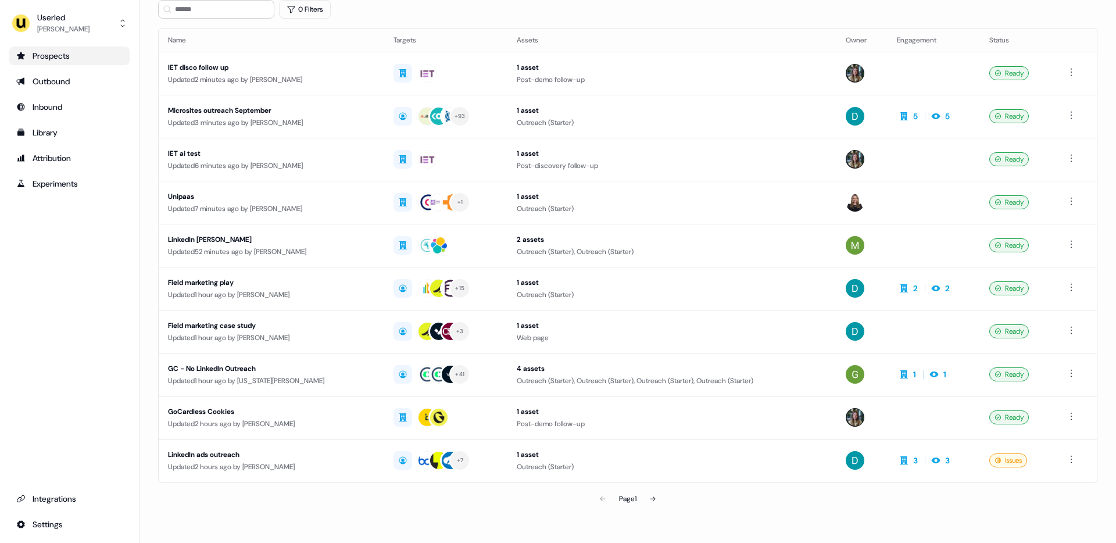
click at [60, 40] on div "Userled [PERSON_NAME] Prospects Outbound Inbound Library Attribution Experiment…" at bounding box center [70, 271] width 140 height 543
click at [59, 53] on div "Prospects" at bounding box center [69, 56] width 106 height 12
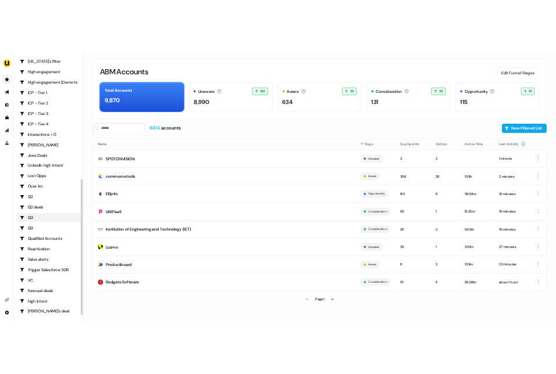
scroll to position [504, 0]
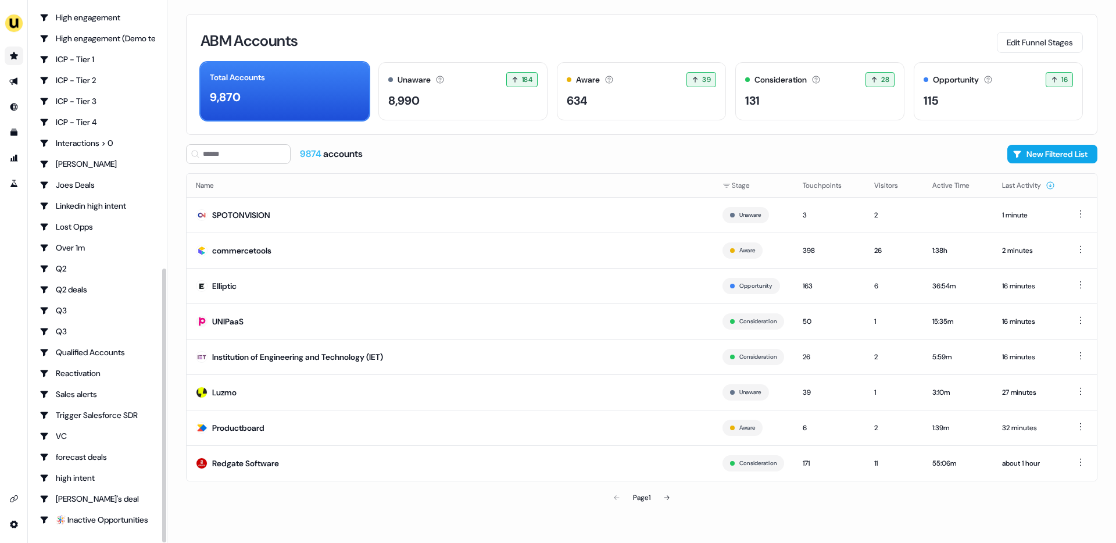
click at [18, 52] on link "Go to prospects" at bounding box center [14, 56] width 19 height 19
click at [12, 60] on icon "Go to prospects" at bounding box center [13, 55] width 9 height 9
click at [17, 78] on icon "Go to outbound experience" at bounding box center [13, 81] width 9 height 9
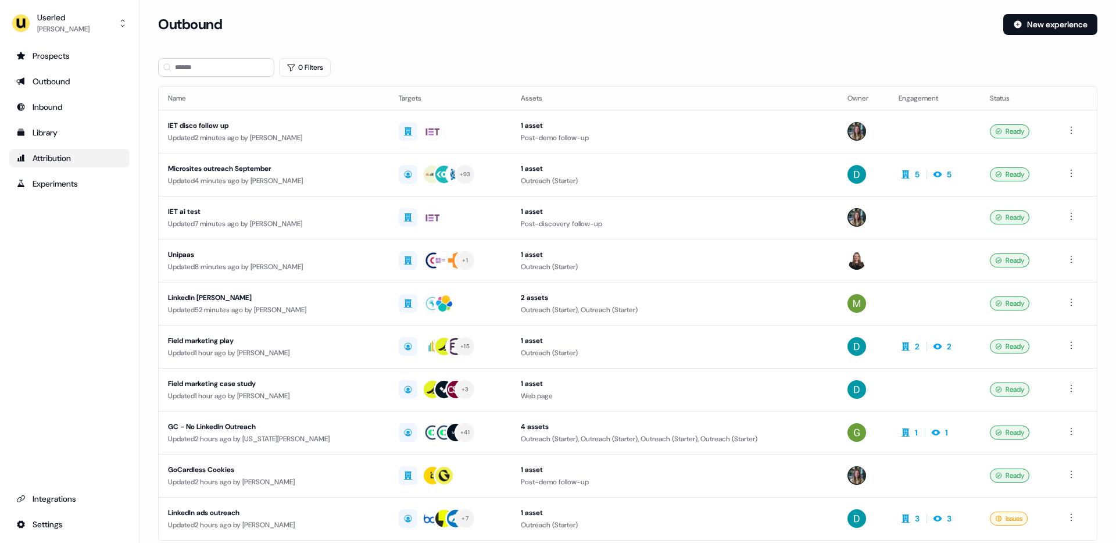
click at [58, 162] on div "Attribution" at bounding box center [69, 158] width 106 height 12
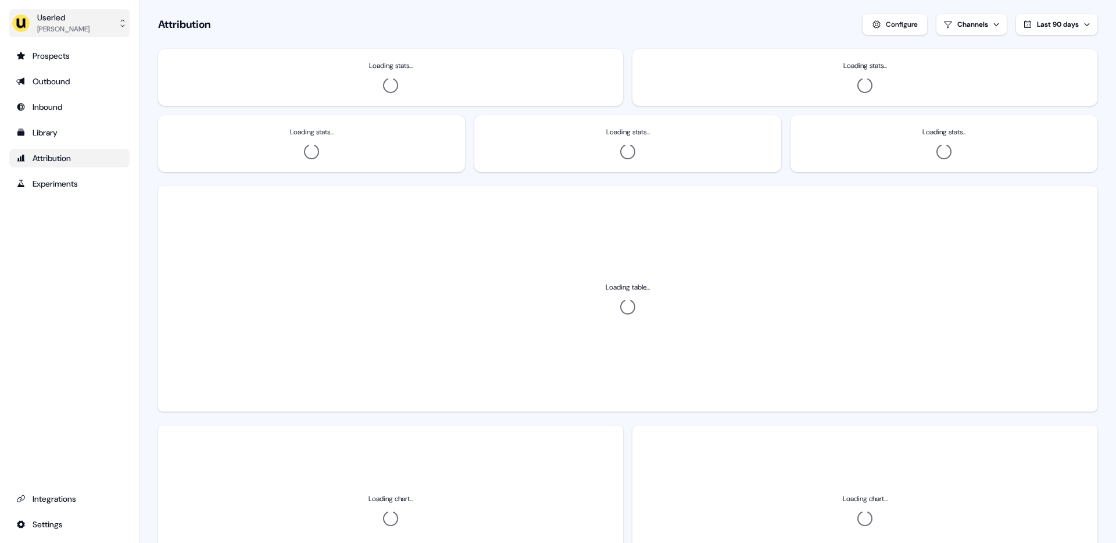
click at [75, 28] on div "[PERSON_NAME]" at bounding box center [63, 29] width 52 height 12
